Goal: Task Accomplishment & Management: Manage account settings

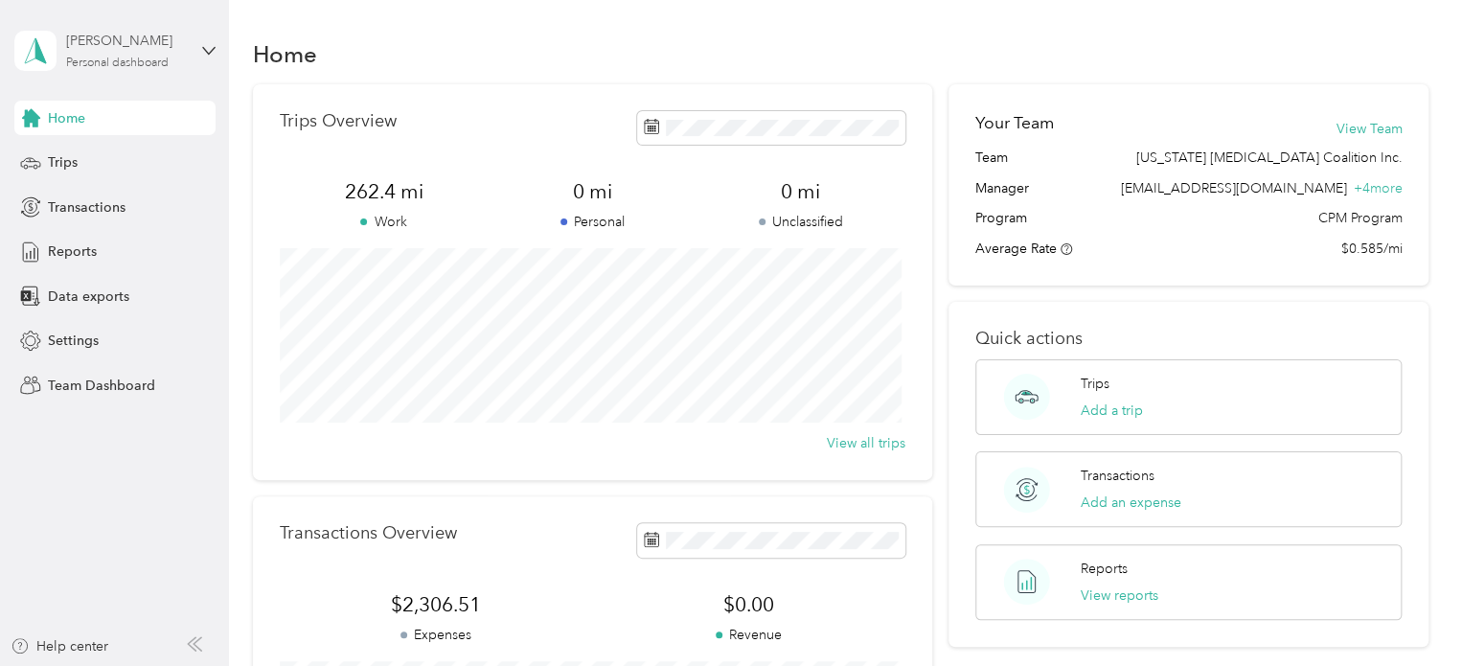
click at [104, 54] on div "[PERSON_NAME] Personal dashboard" at bounding box center [126, 50] width 120 height 38
click at [143, 168] on div "Team dashboard" at bounding box center [270, 158] width 485 height 34
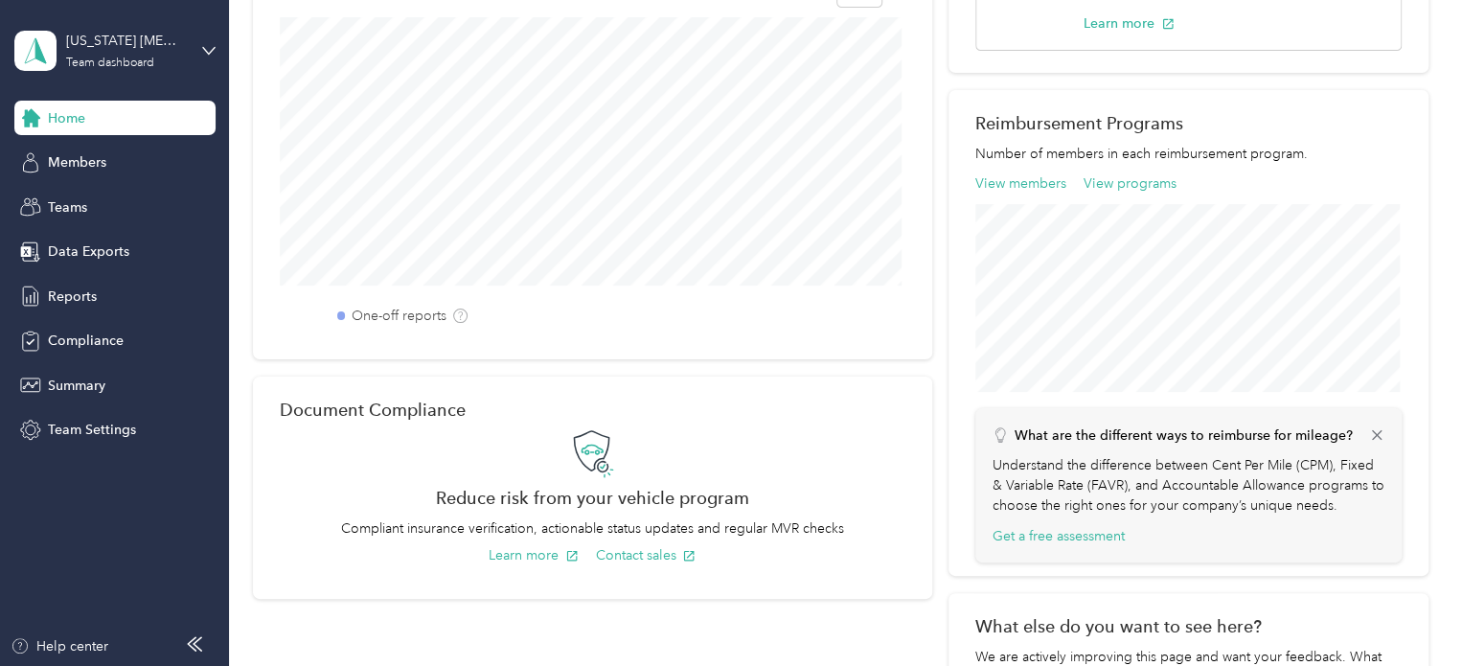
scroll to position [192, 0]
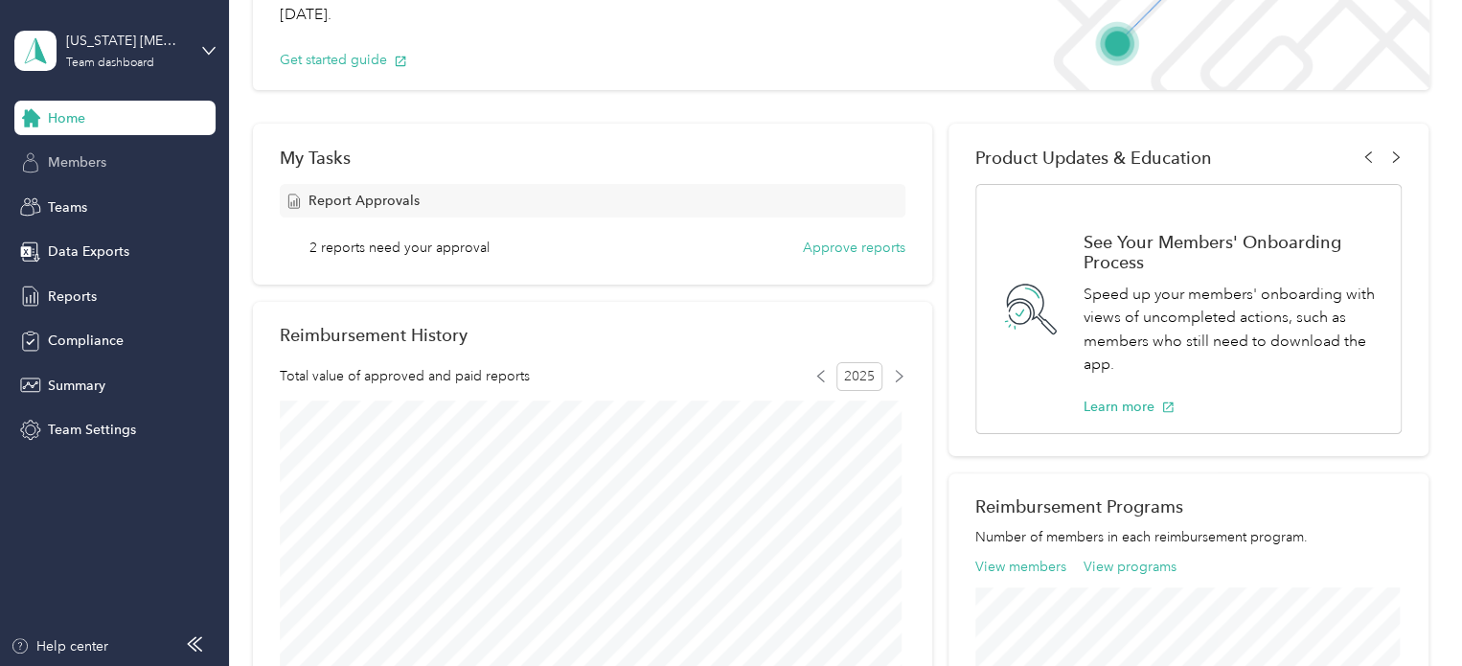
click at [57, 164] on span "Members" at bounding box center [77, 162] width 58 height 20
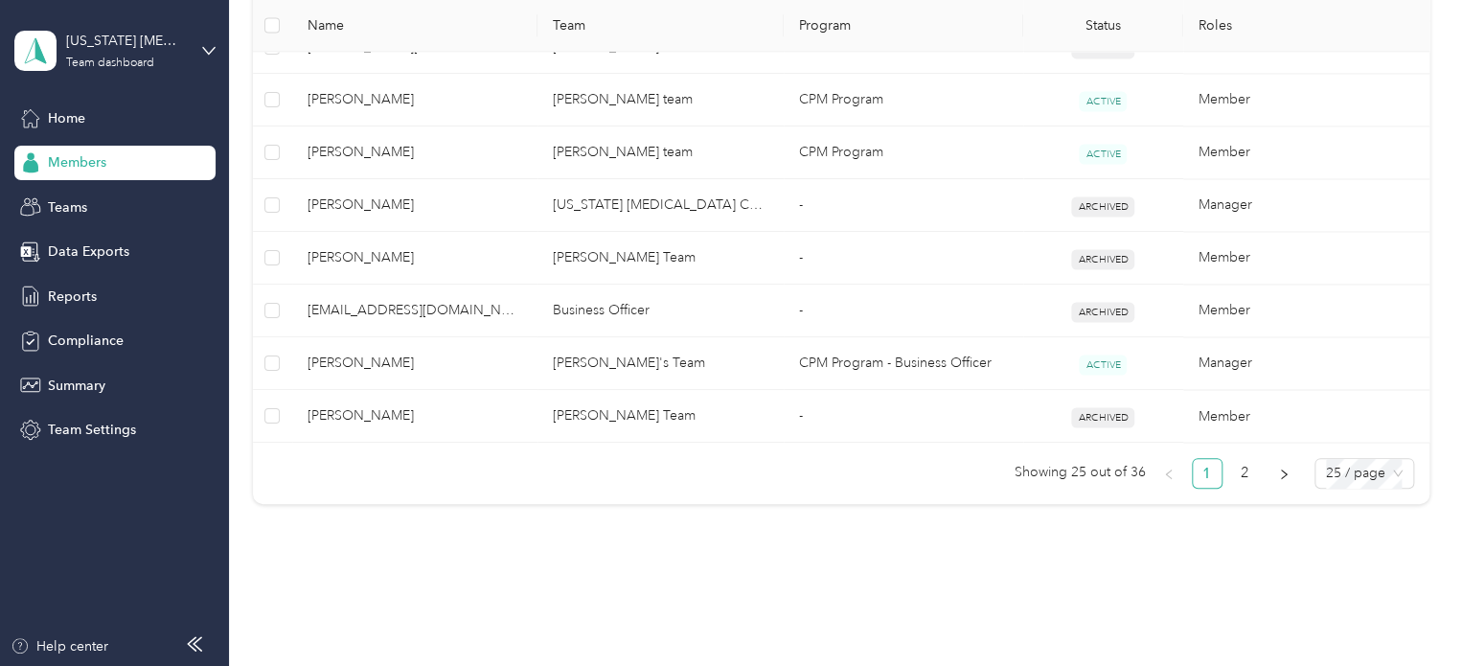
scroll to position [1484, 0]
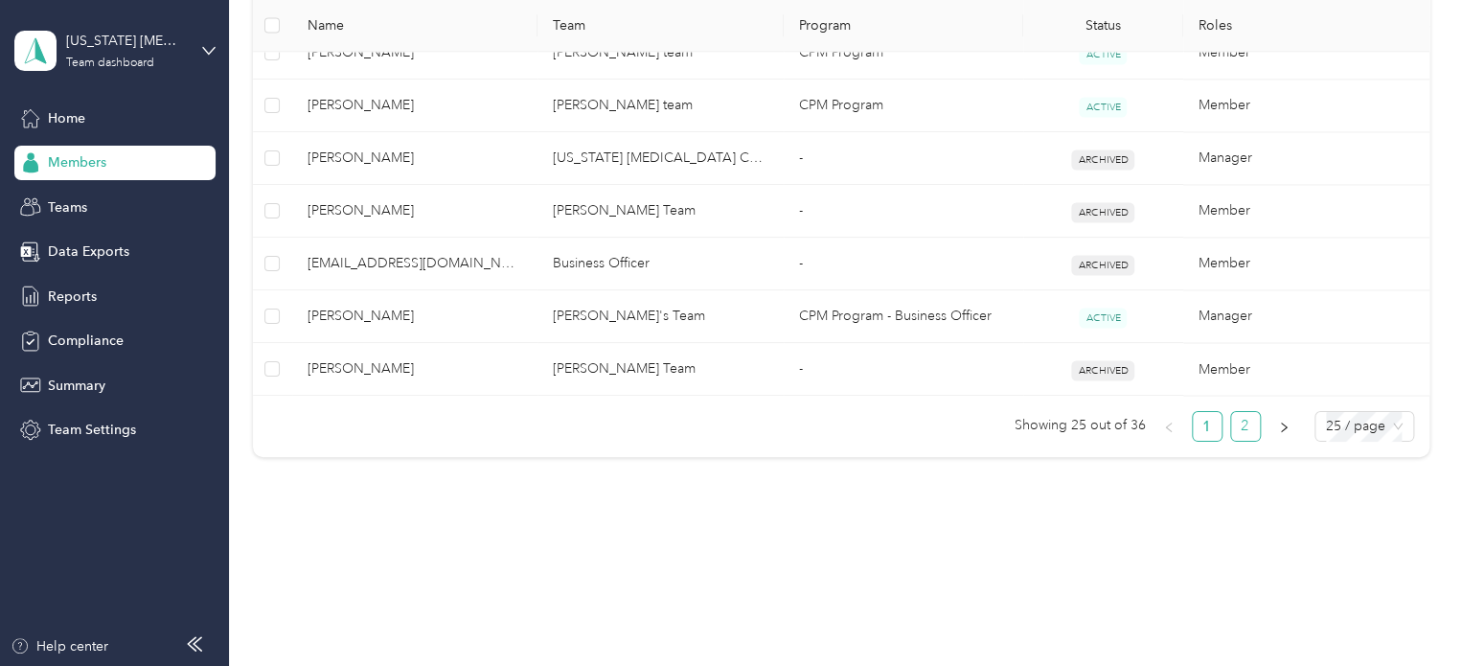
click at [1242, 423] on link "2" at bounding box center [1245, 426] width 29 height 29
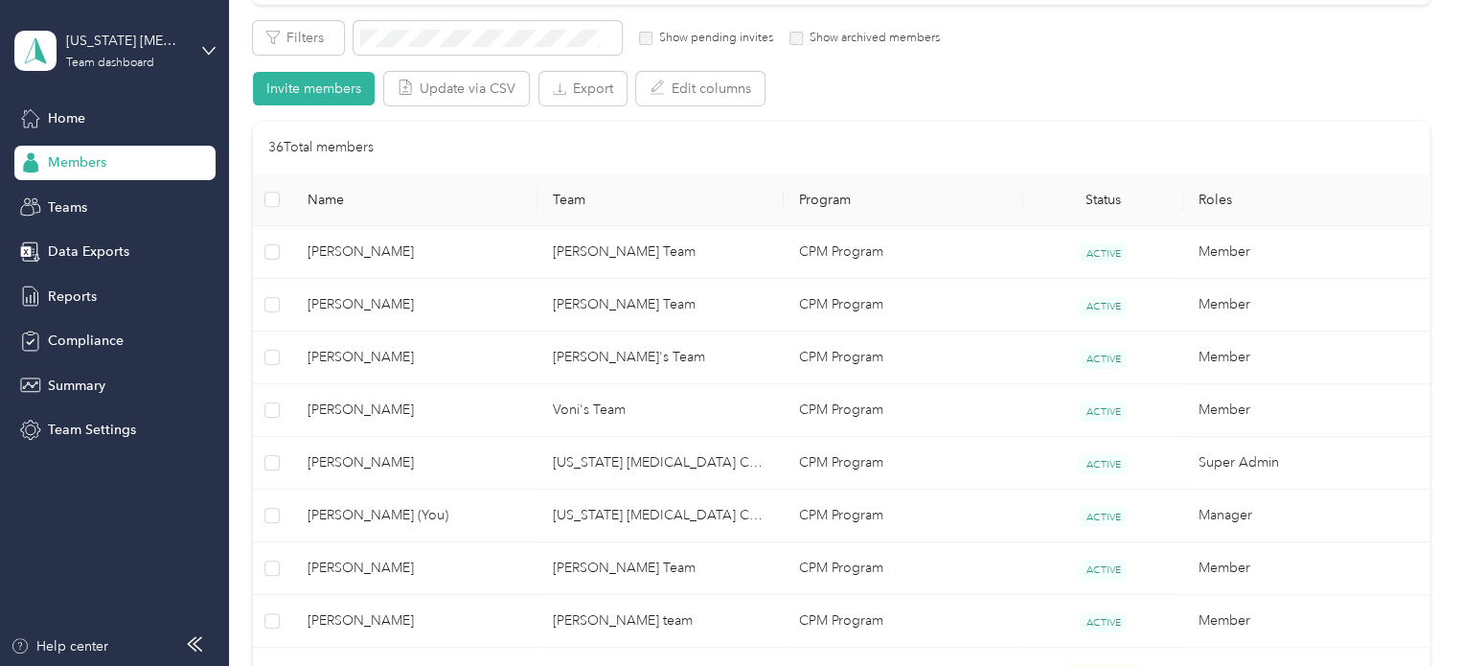
scroll to position [366, 0]
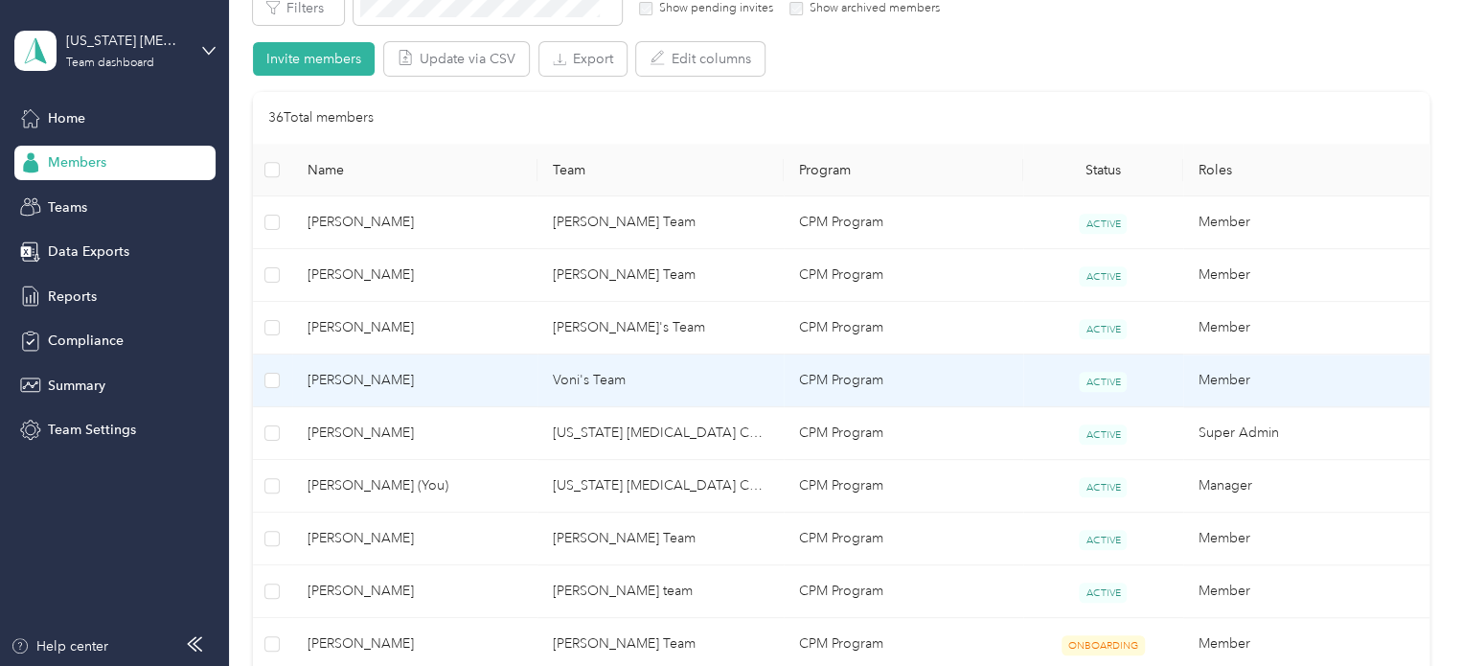
click at [420, 377] on span "[PERSON_NAME]" at bounding box center [415, 380] width 216 height 21
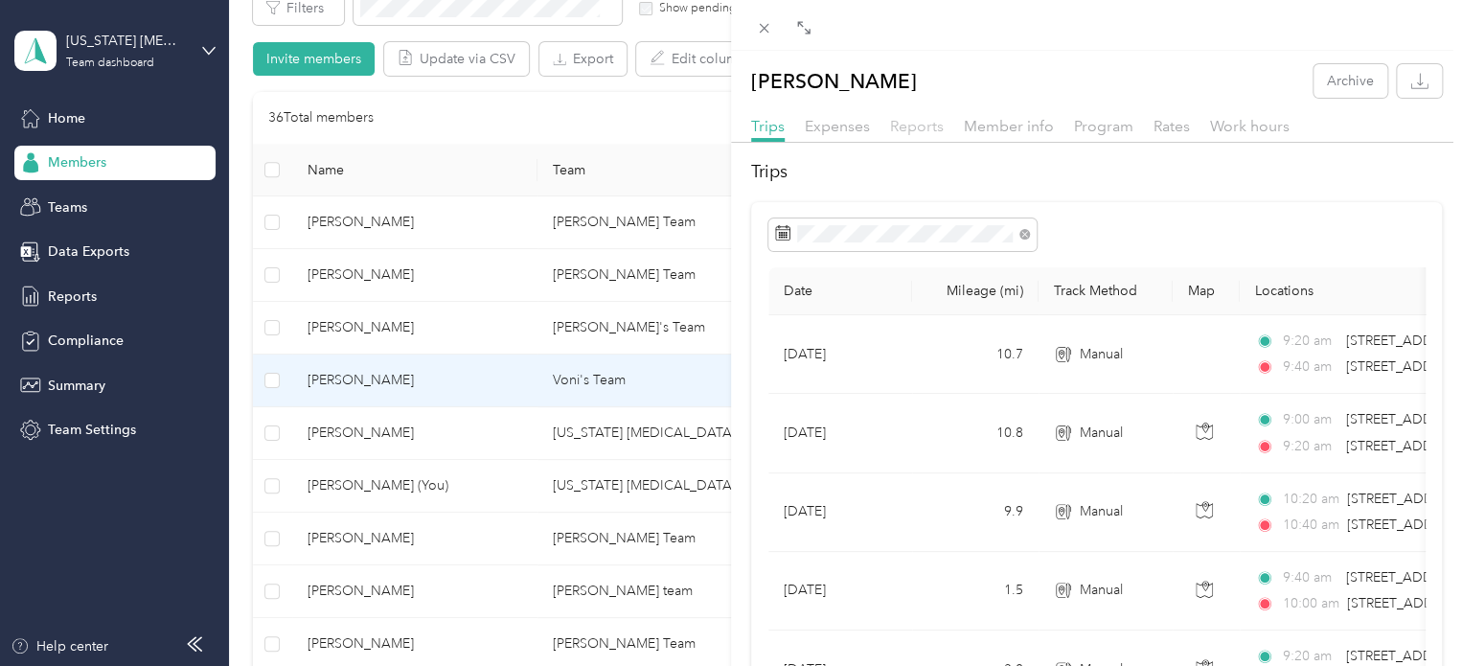
click at [908, 127] on span "Reports" at bounding box center [917, 126] width 54 height 18
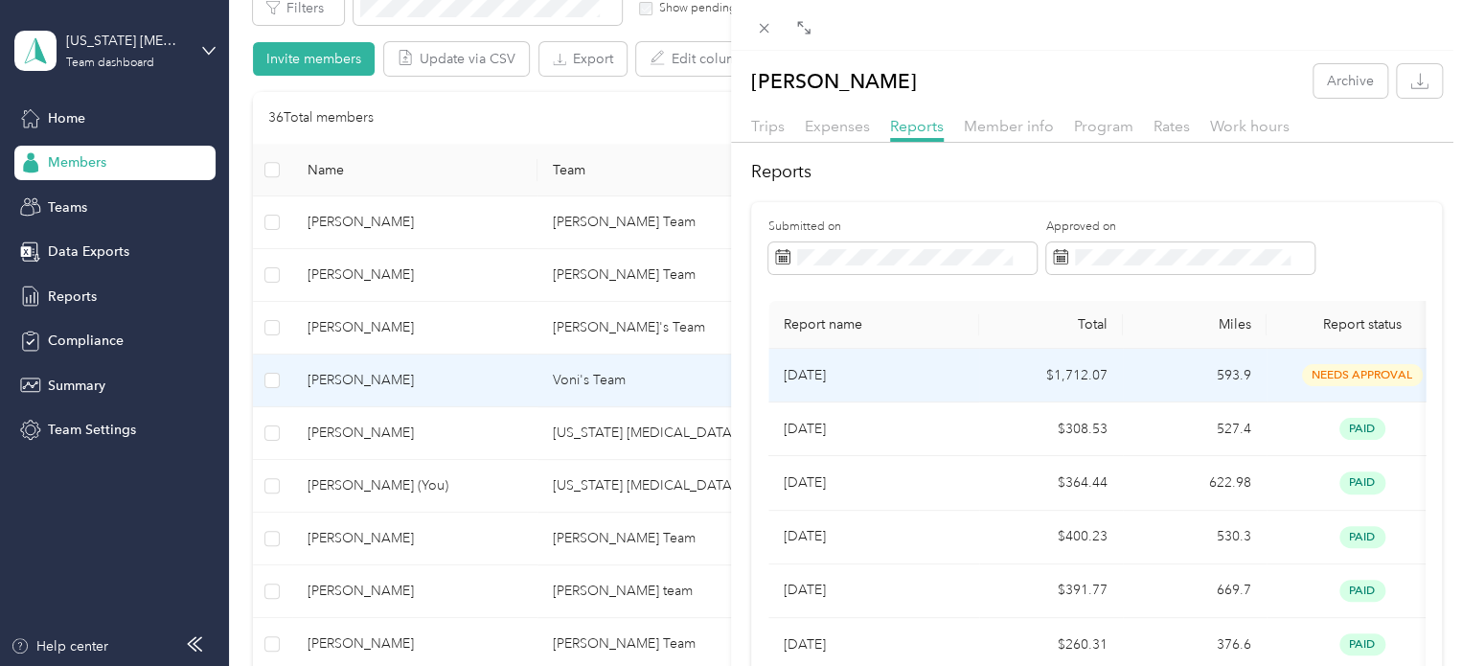
click at [921, 375] on p "[DATE]" at bounding box center [873, 375] width 180 height 21
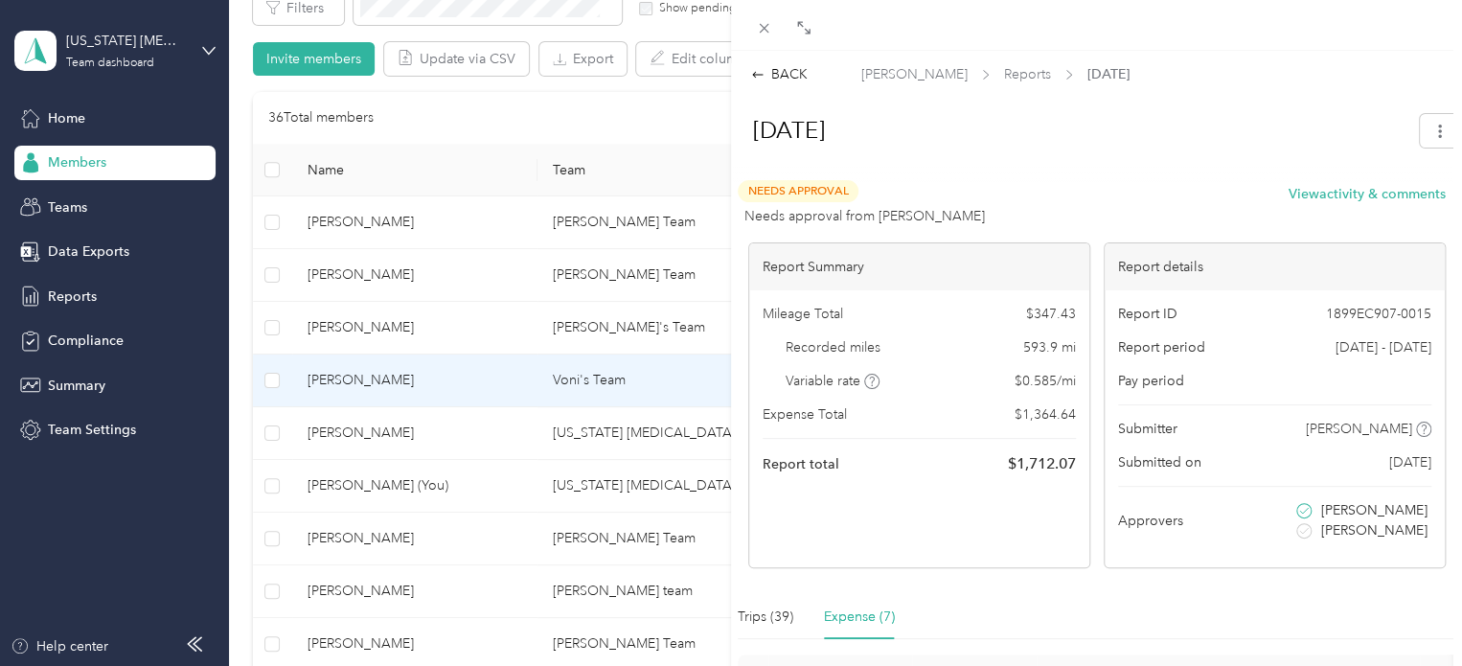
click at [788, 192] on span "Needs Approval" at bounding box center [798, 191] width 121 height 22
click at [763, 33] on icon at bounding box center [764, 28] width 16 height 16
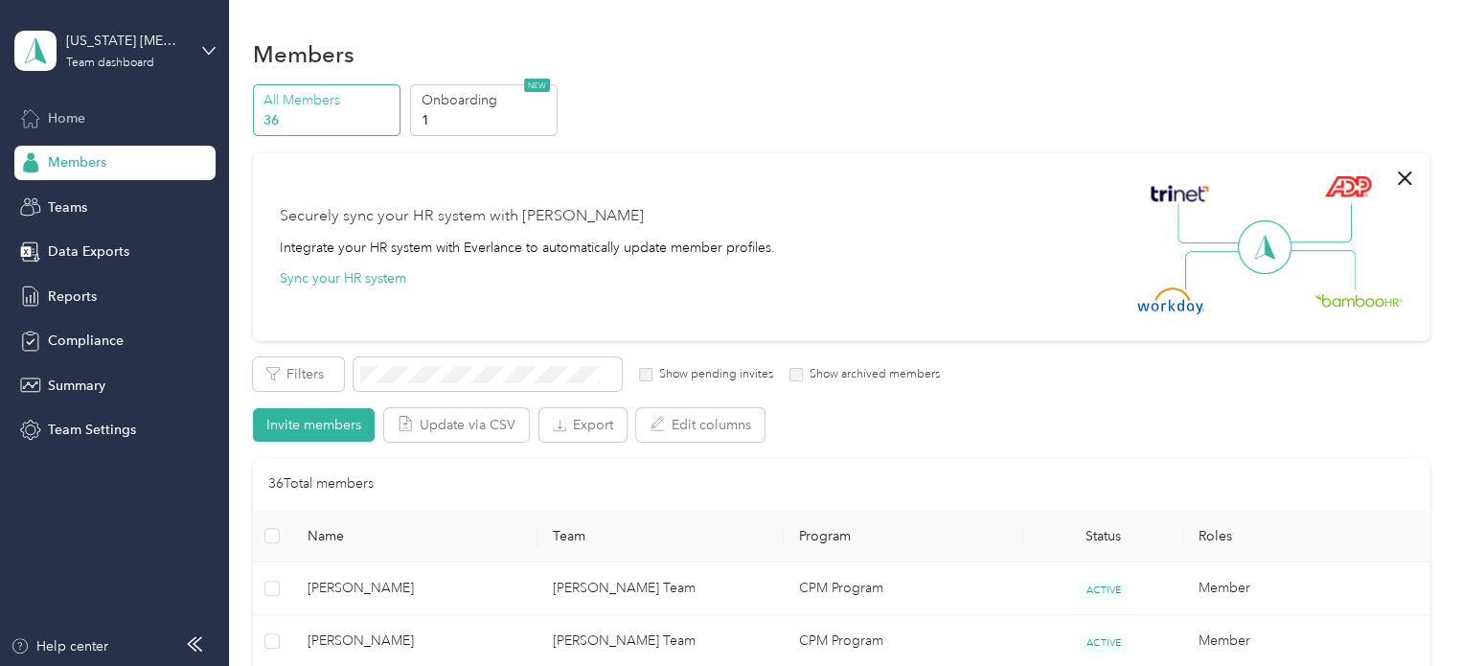
click at [81, 117] on span "Home" at bounding box center [66, 118] width 37 height 20
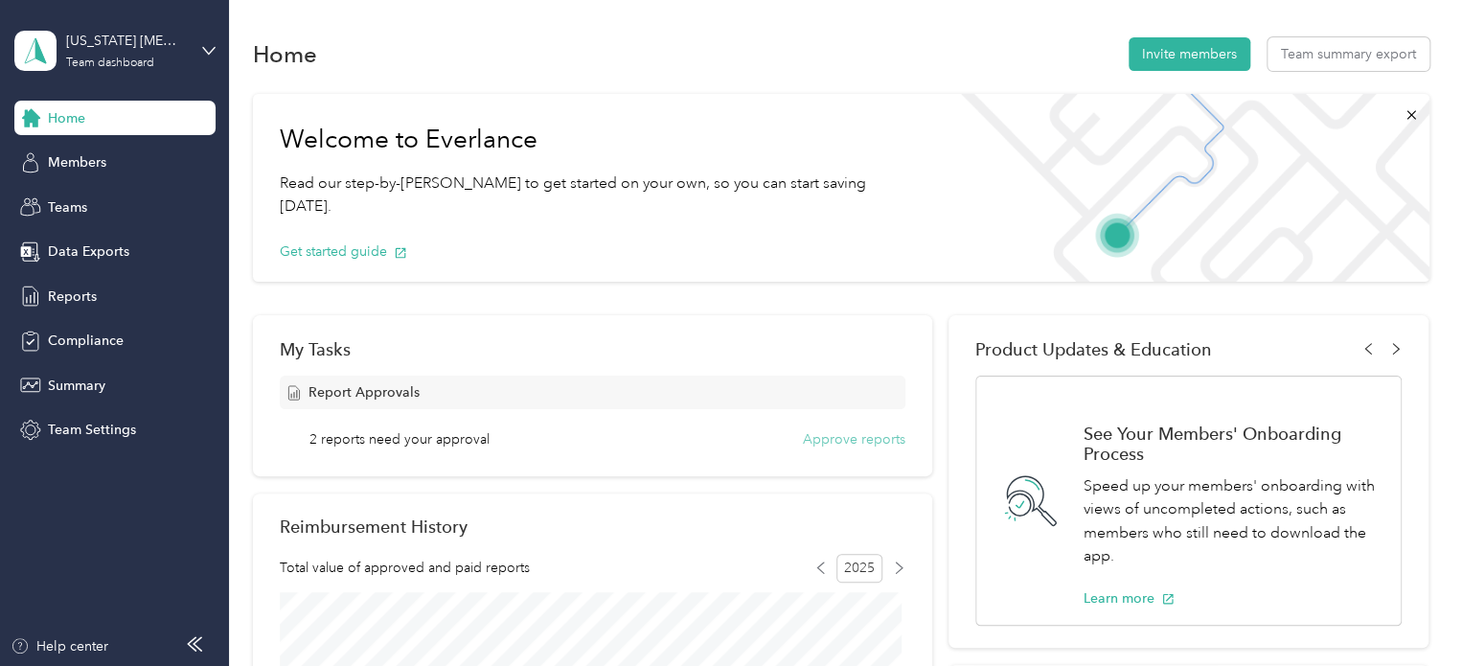
click at [851, 440] on button "Approve reports" at bounding box center [854, 439] width 102 height 20
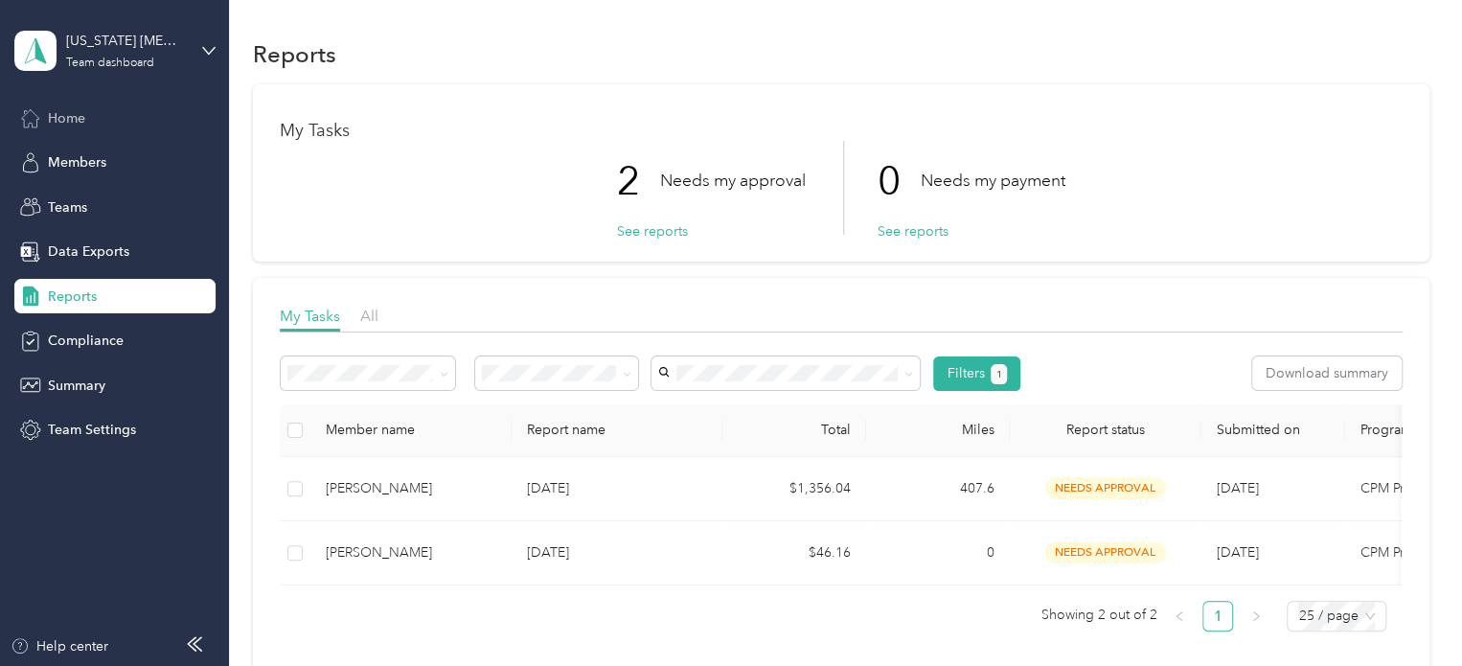
click at [56, 116] on span "Home" at bounding box center [66, 118] width 37 height 20
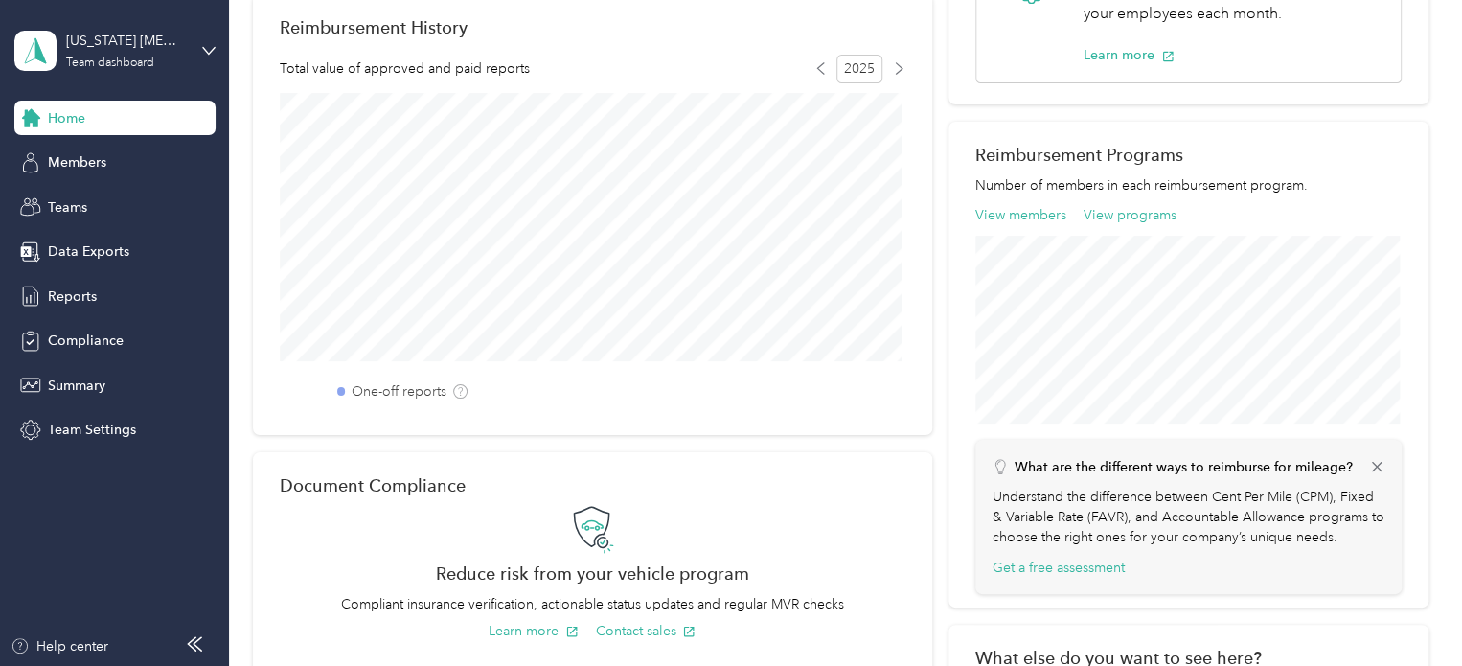
scroll to position [313, 0]
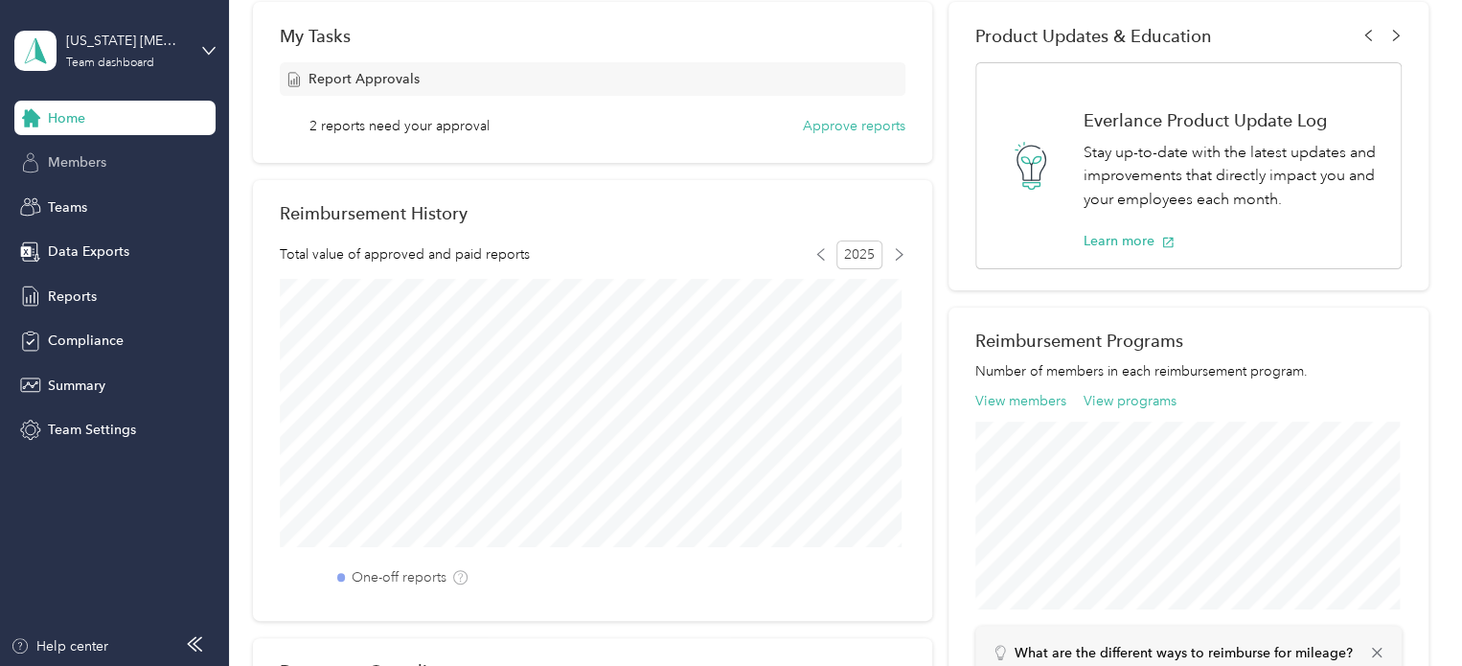
click at [69, 156] on span "Members" at bounding box center [77, 162] width 58 height 20
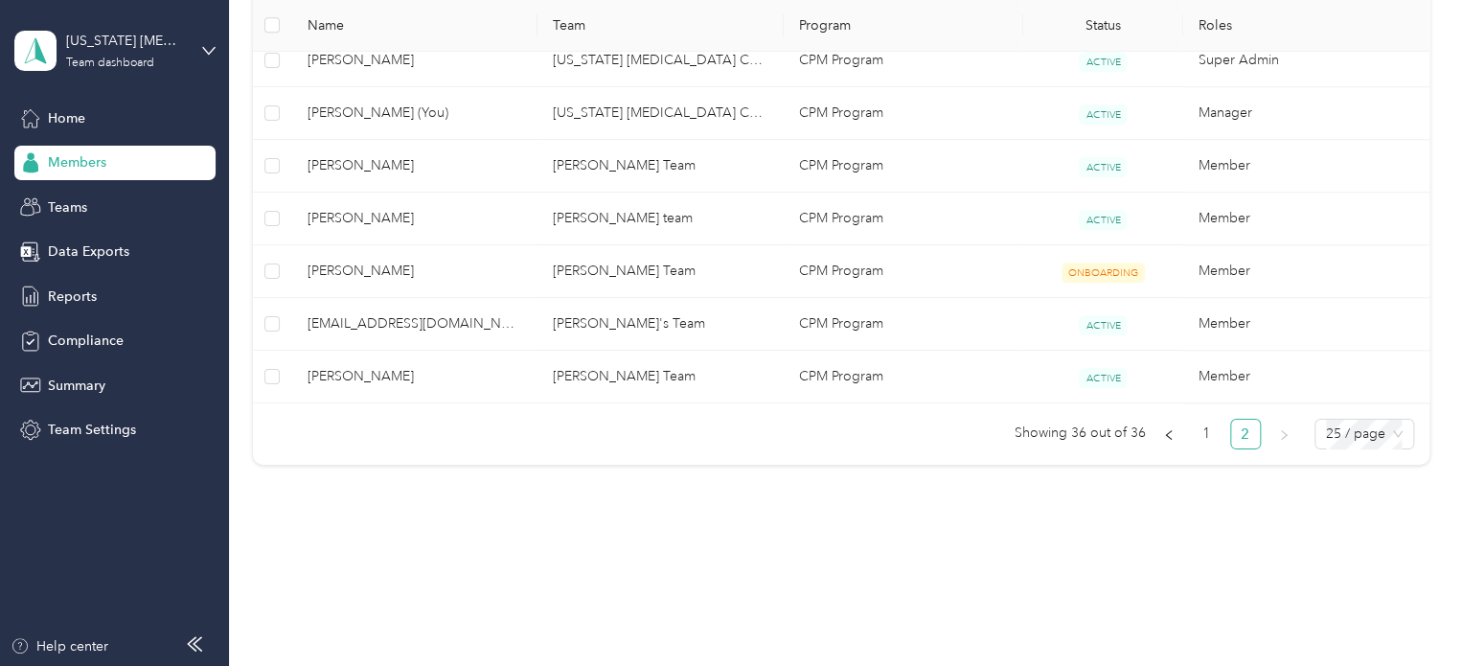
scroll to position [749, 0]
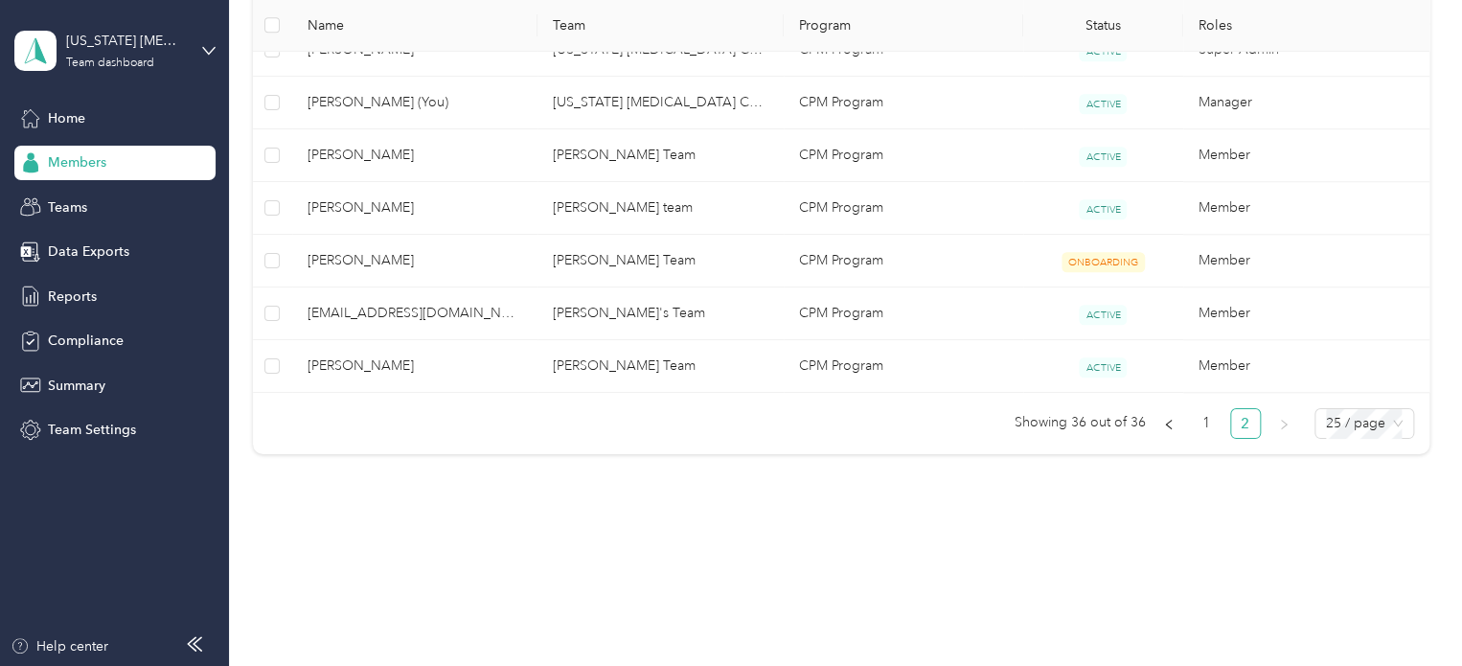
click at [1249, 420] on link "2" at bounding box center [1245, 423] width 29 height 29
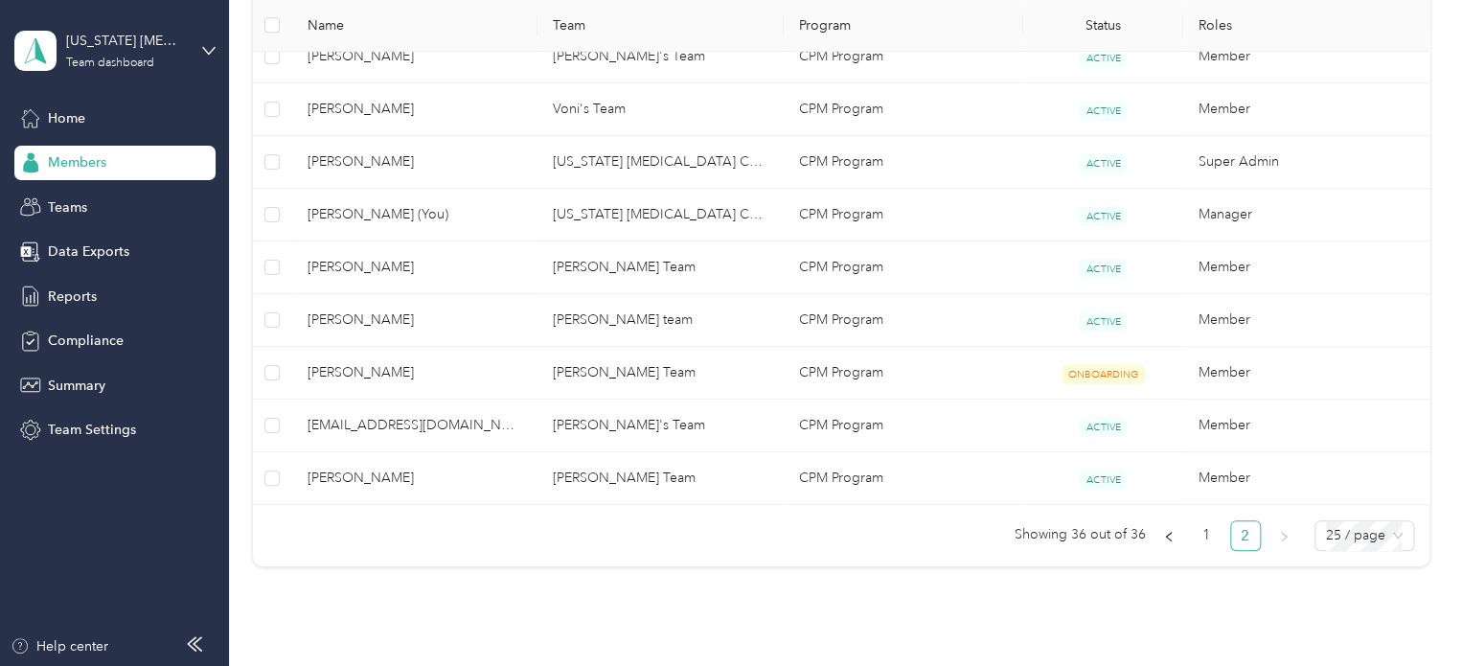
scroll to position [653, 0]
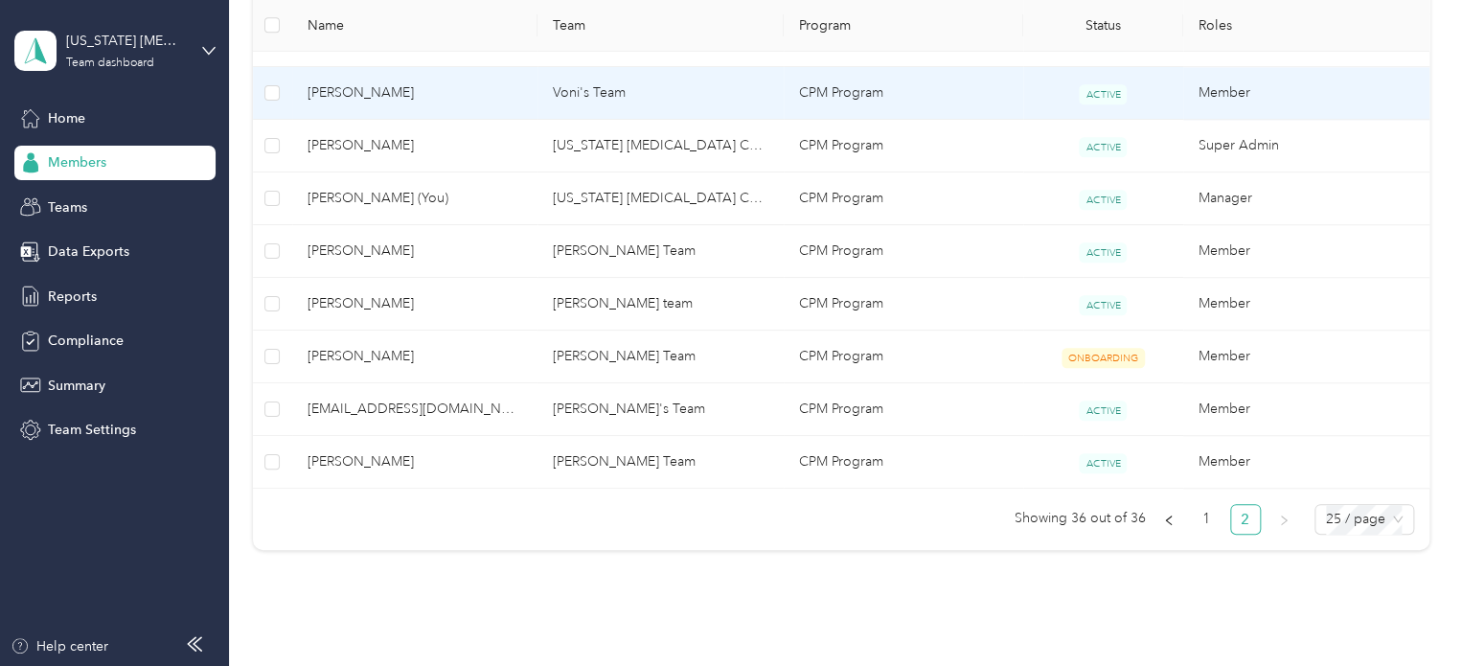
click at [505, 83] on span "[PERSON_NAME]" at bounding box center [415, 92] width 216 height 21
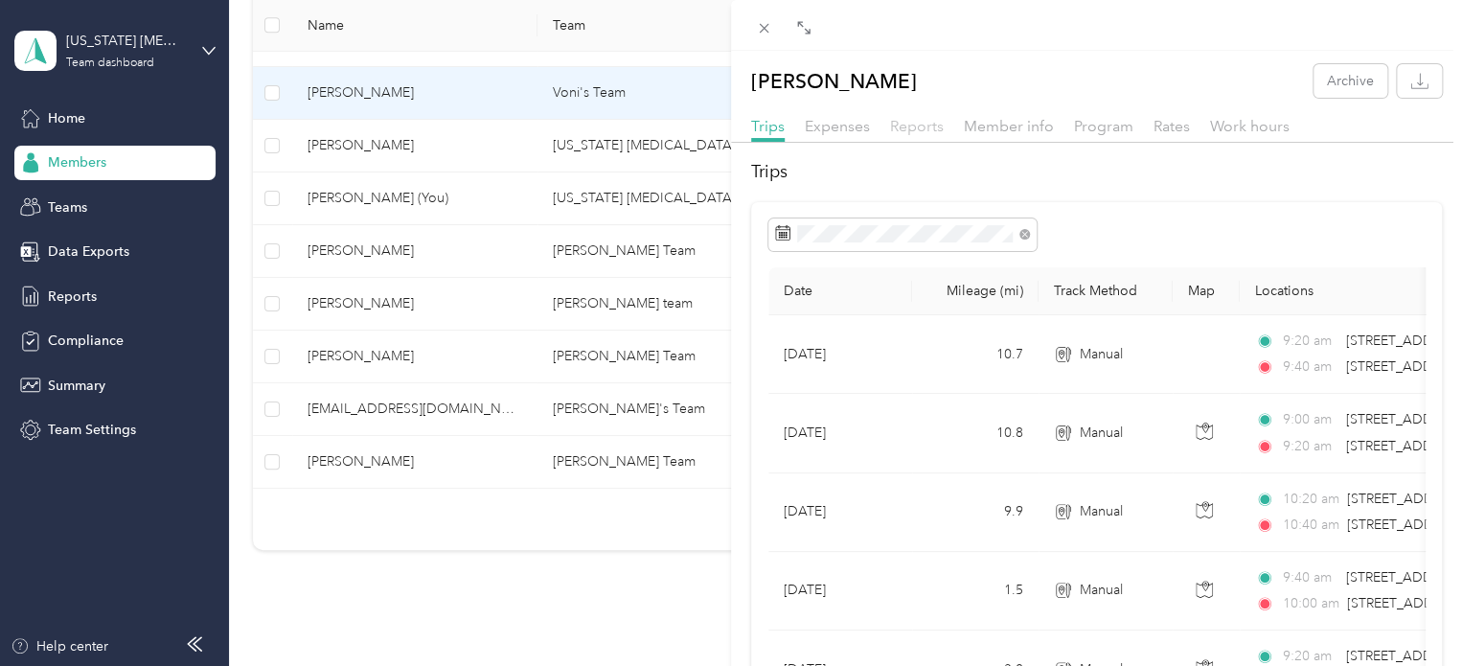
click at [911, 125] on span "Reports" at bounding box center [917, 126] width 54 height 18
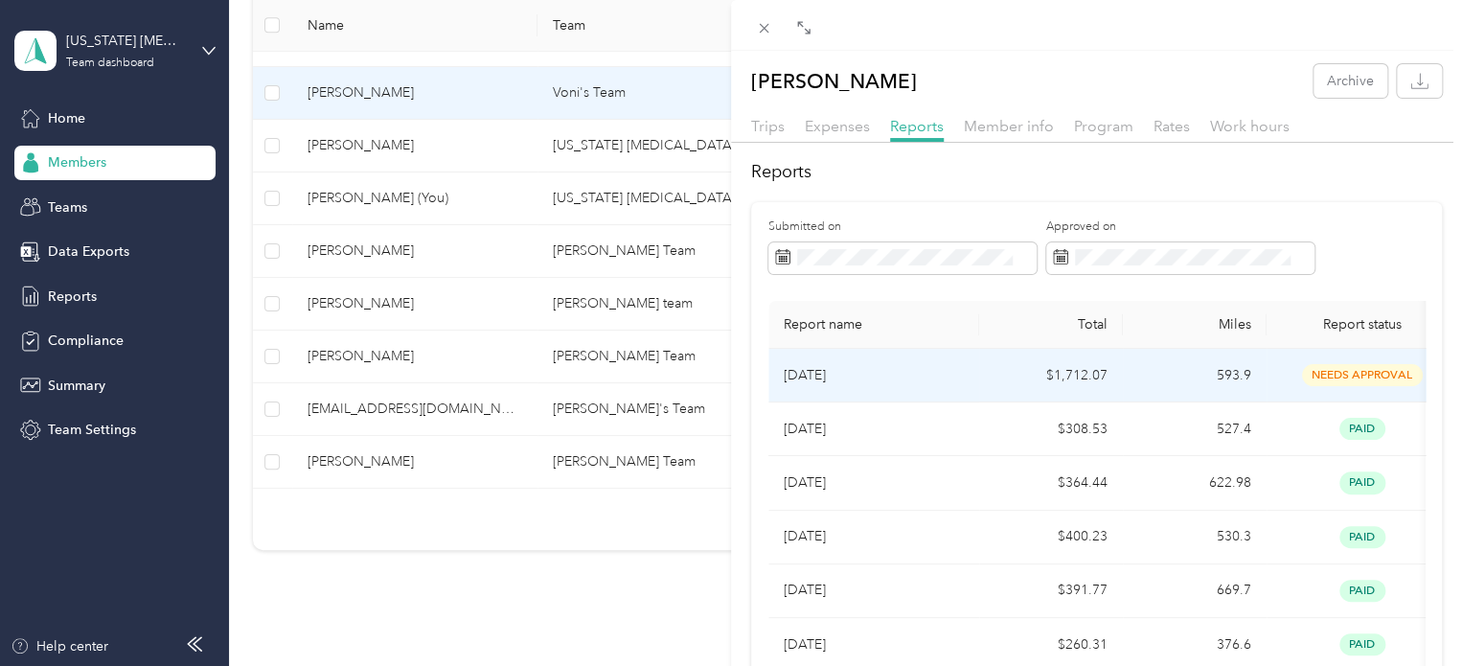
click at [1336, 364] on span "needs approval" at bounding box center [1362, 375] width 121 height 22
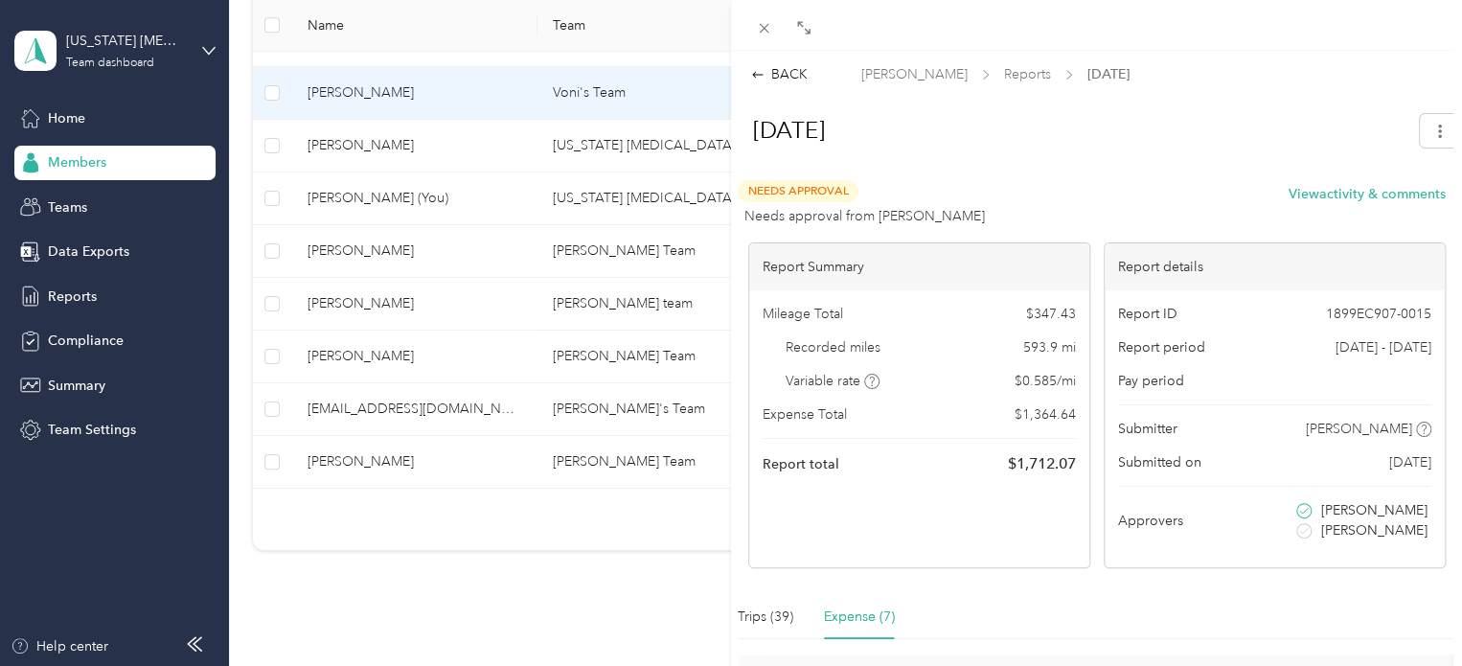
click at [1106, 164] on div at bounding box center [1096, 172] width 727 height 20
click at [1108, 163] on div at bounding box center [1096, 172] width 727 height 20
click at [61, 119] on div "BACK [PERSON_NAME] Reports [DATE] [DATE] Needs Approval Needs approval from [PE…" at bounding box center [731, 333] width 1462 height 666
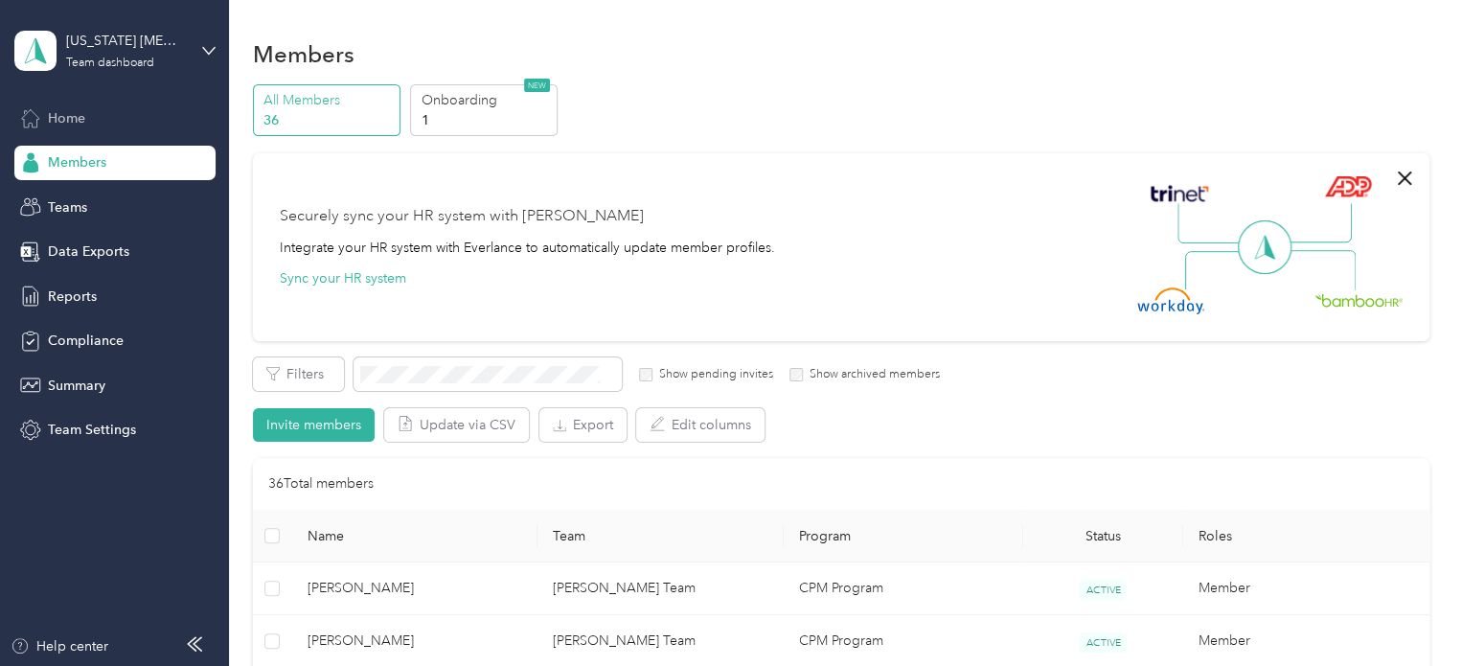
click at [72, 122] on span "Home" at bounding box center [66, 118] width 37 height 20
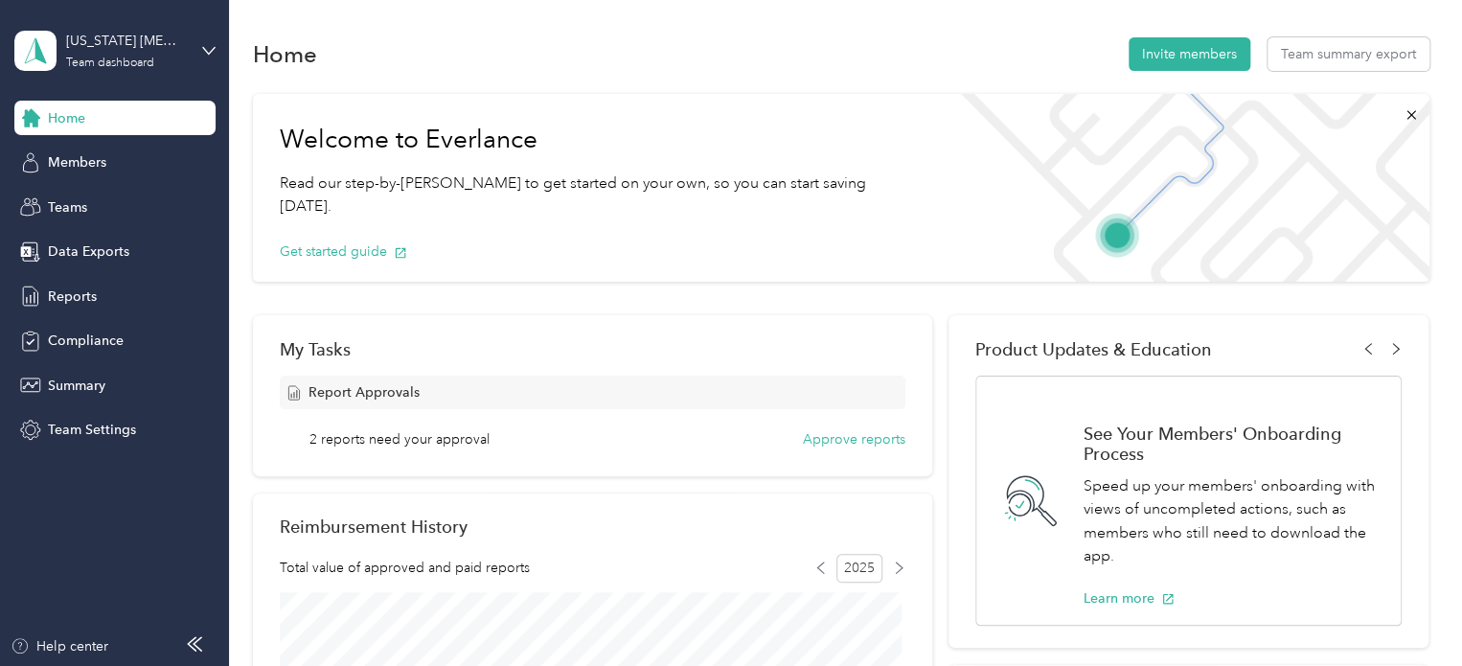
scroll to position [192, 0]
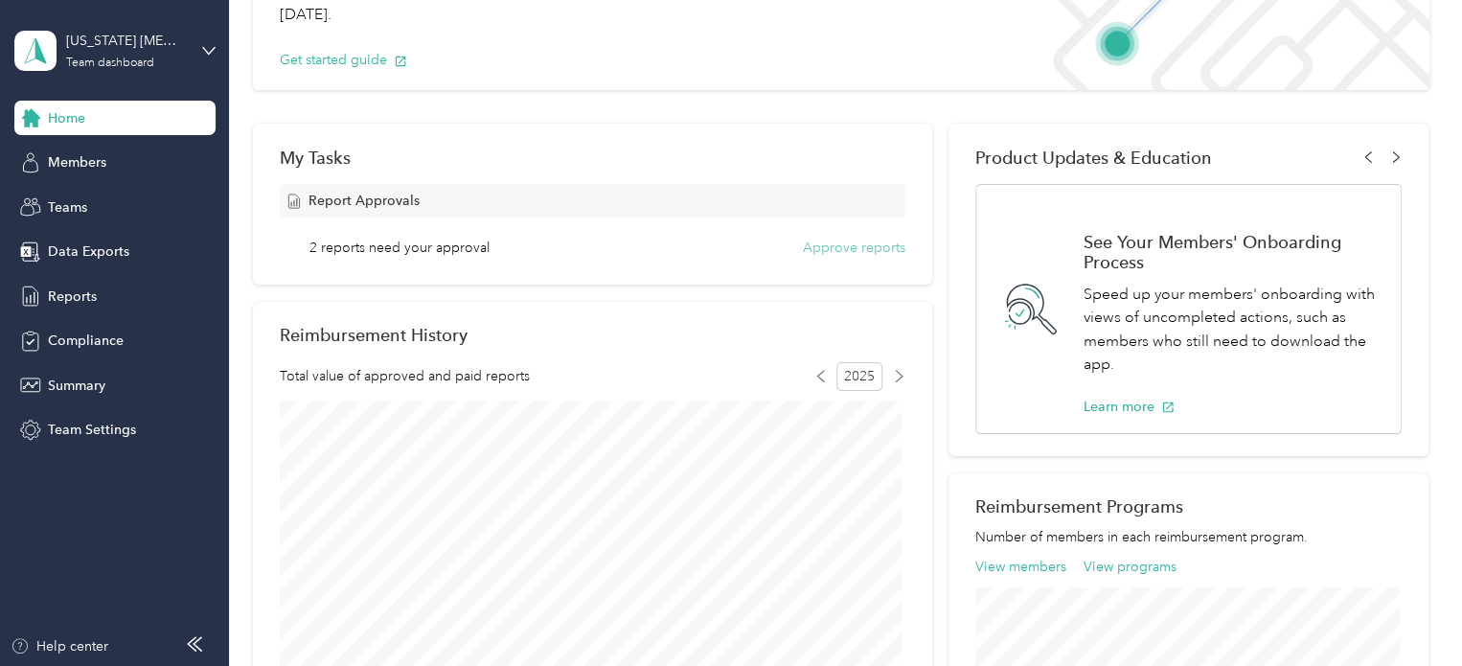
click at [866, 244] on button "Approve reports" at bounding box center [854, 248] width 102 height 20
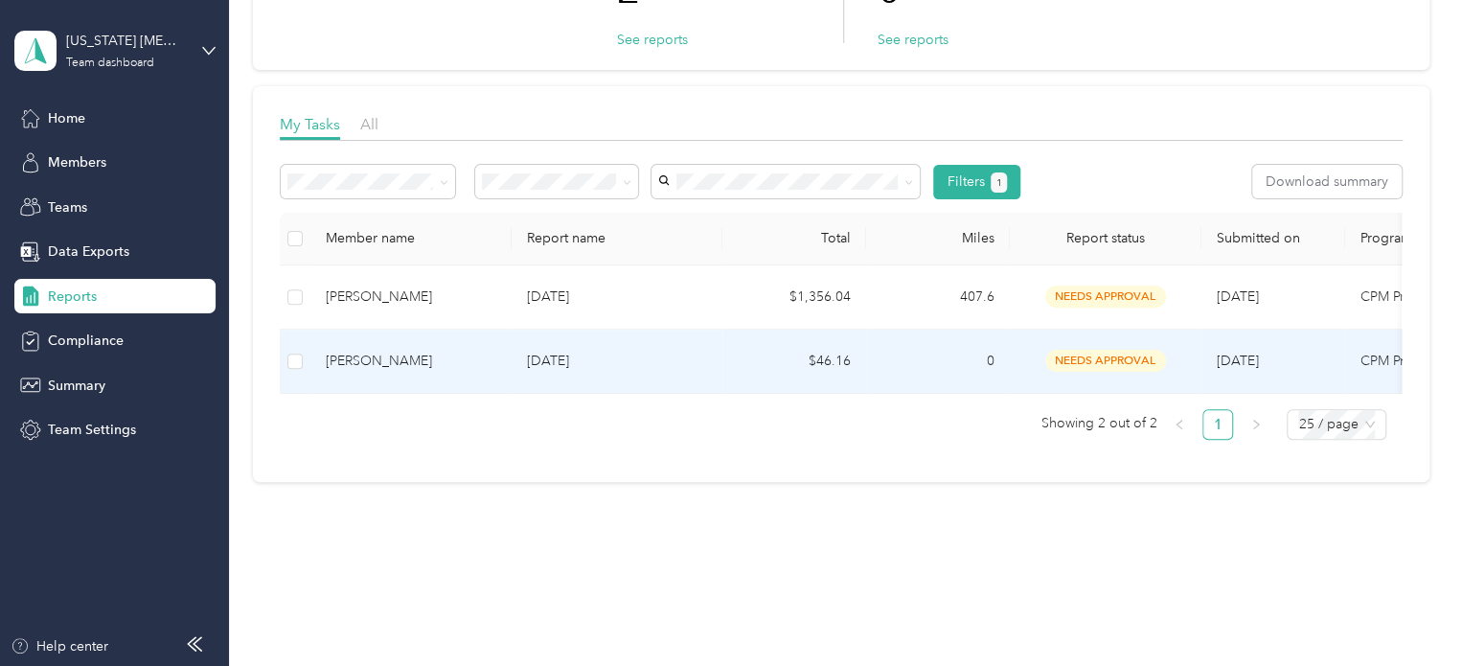
click at [711, 344] on td "[DATE]" at bounding box center [616, 361] width 211 height 64
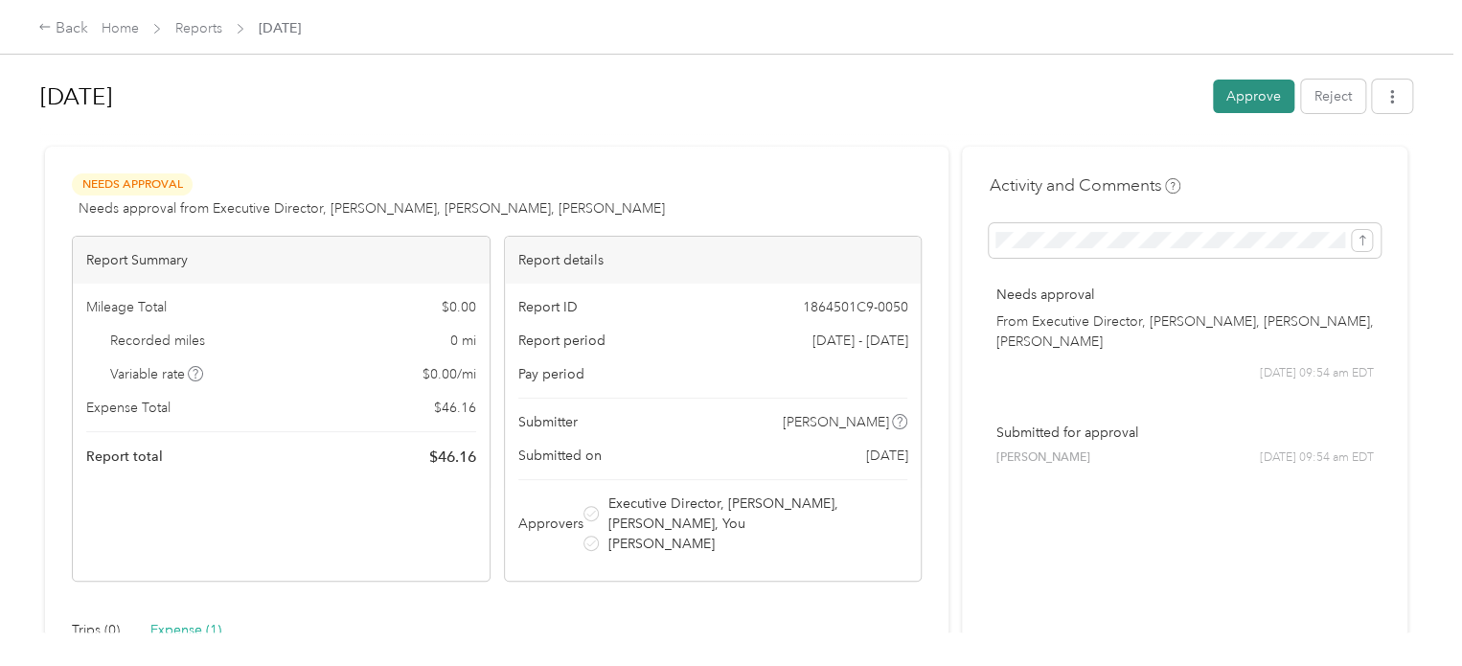
click at [1233, 94] on button "Approve" at bounding box center [1253, 96] width 81 height 34
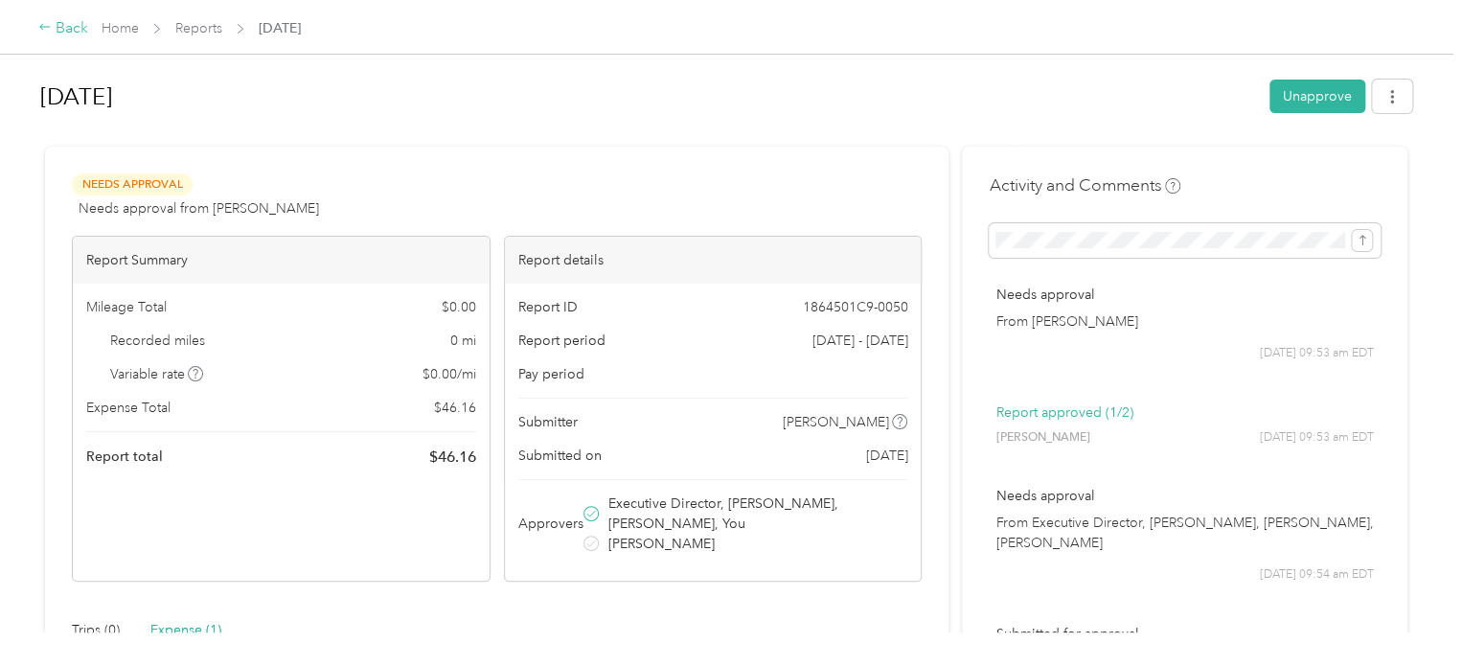
click at [50, 27] on icon at bounding box center [44, 26] width 13 height 13
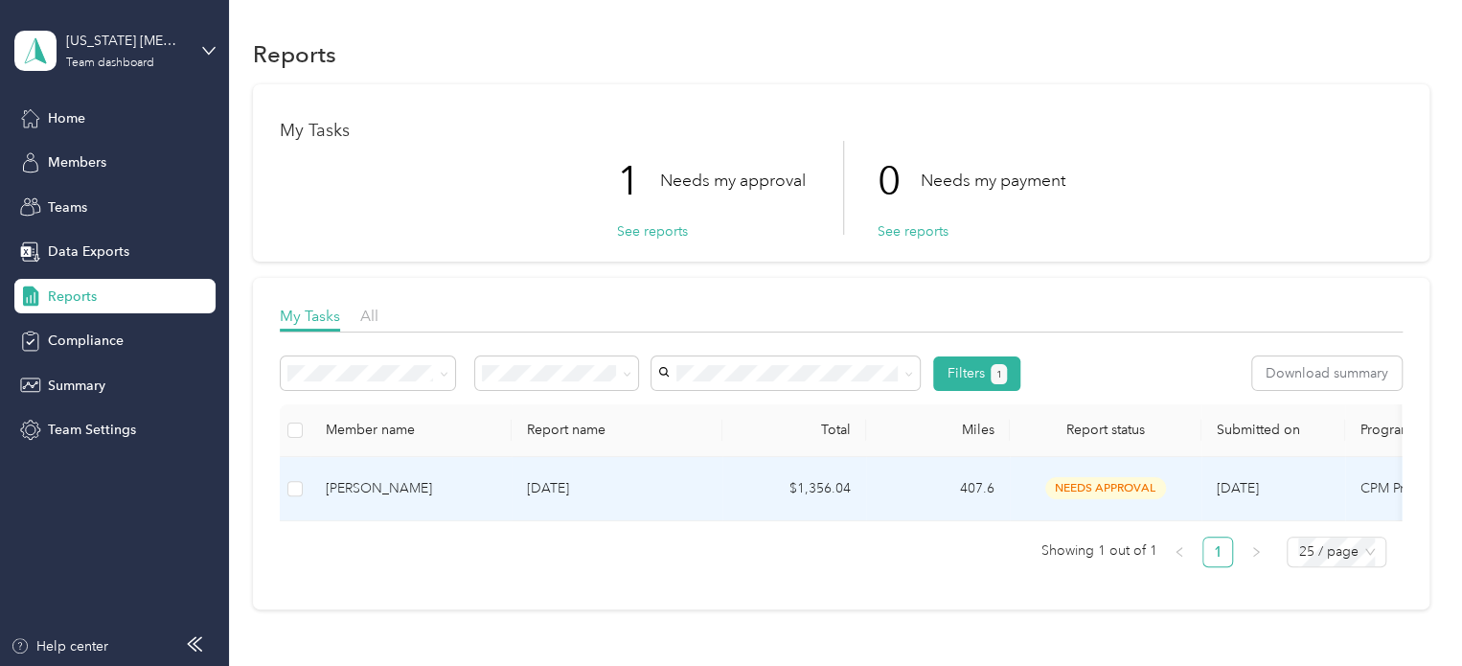
click at [708, 493] on td "[DATE]" at bounding box center [616, 489] width 211 height 64
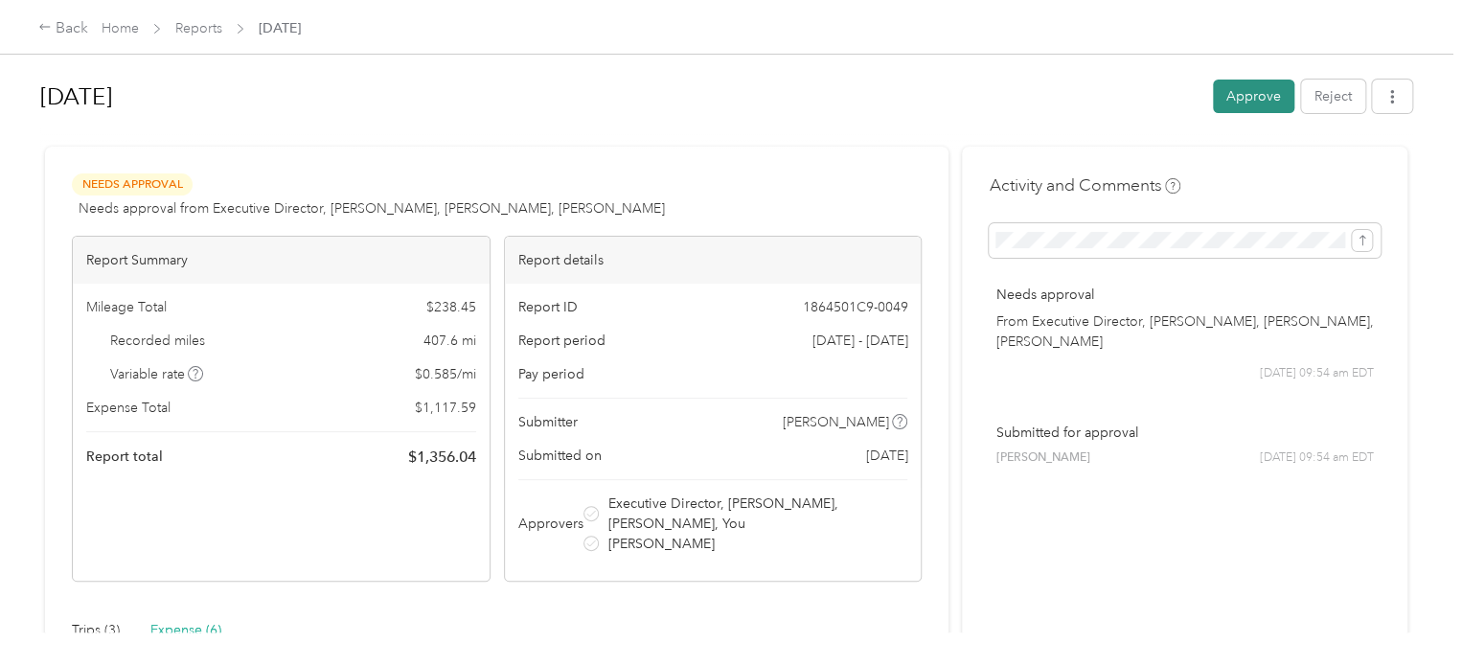
click at [1253, 91] on button "Approve" at bounding box center [1253, 96] width 81 height 34
